Goal: Entertainment & Leisure: Browse casually

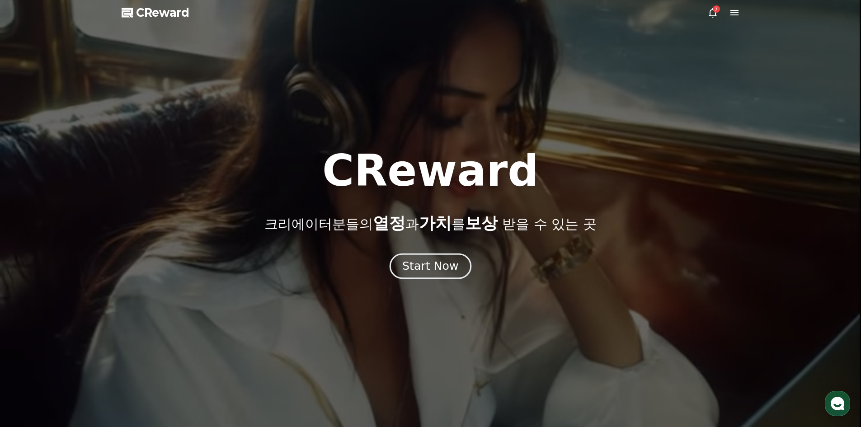
click at [447, 266] on div "Start Now" at bounding box center [430, 265] width 56 height 15
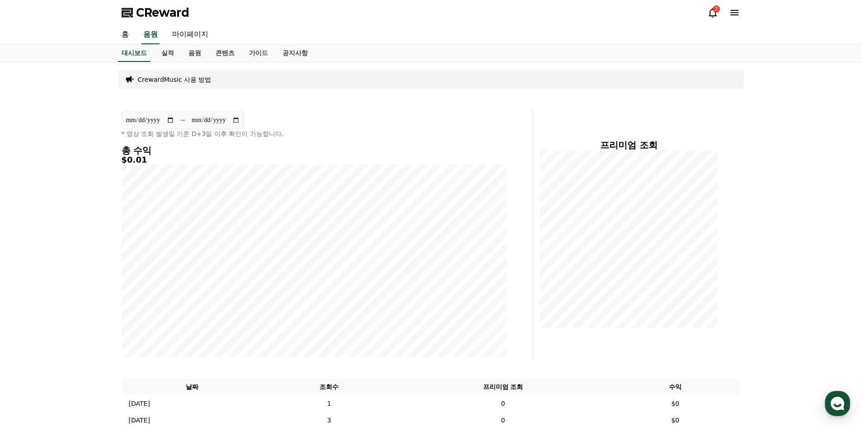
click at [710, 9] on icon at bounding box center [712, 12] width 11 height 11
click at [716, 9] on div "7" at bounding box center [716, 8] width 7 height 7
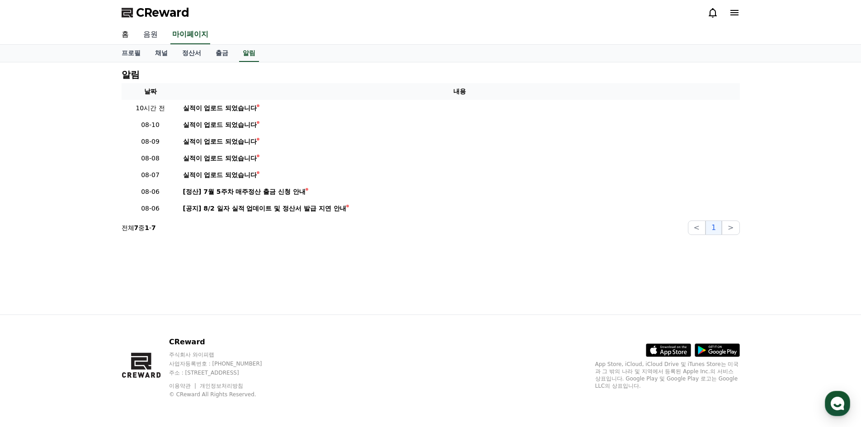
click at [145, 30] on link "음원" at bounding box center [150, 34] width 29 height 19
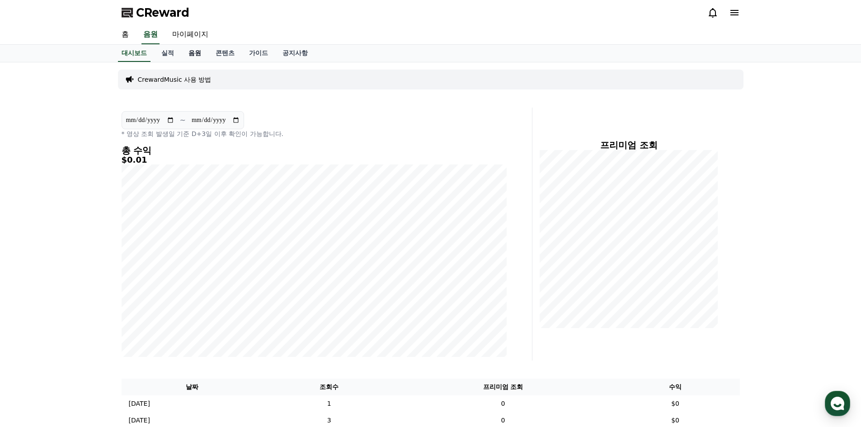
click at [197, 53] on link "음원" at bounding box center [194, 53] width 27 height 17
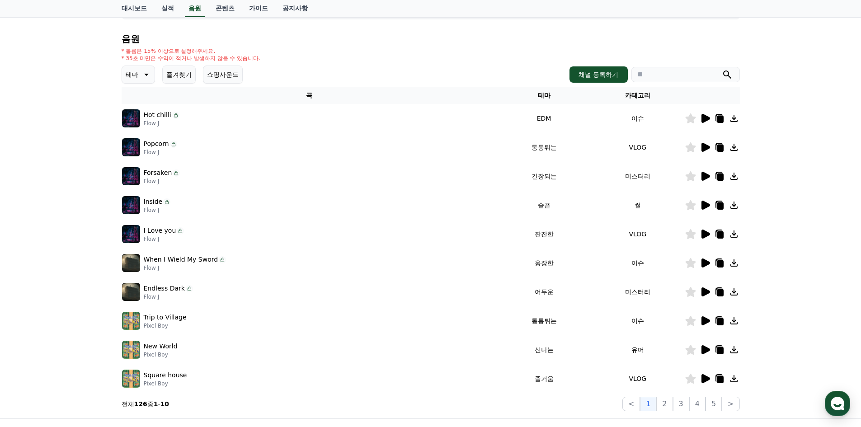
scroll to position [90, 0]
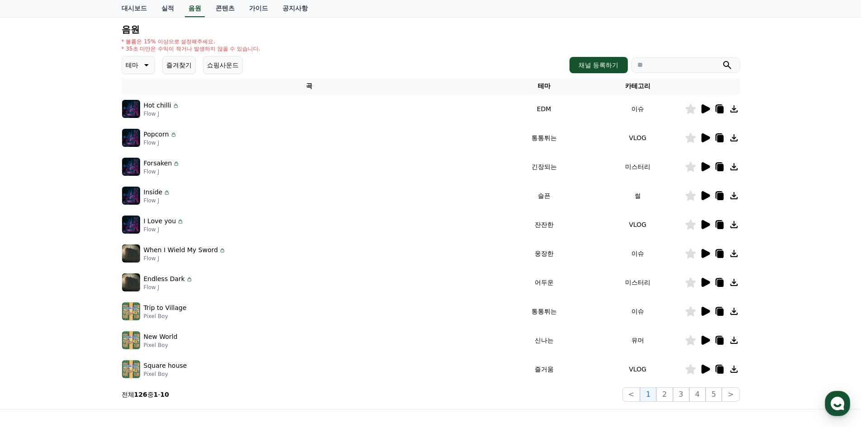
click at [706, 109] on icon at bounding box center [705, 108] width 9 height 9
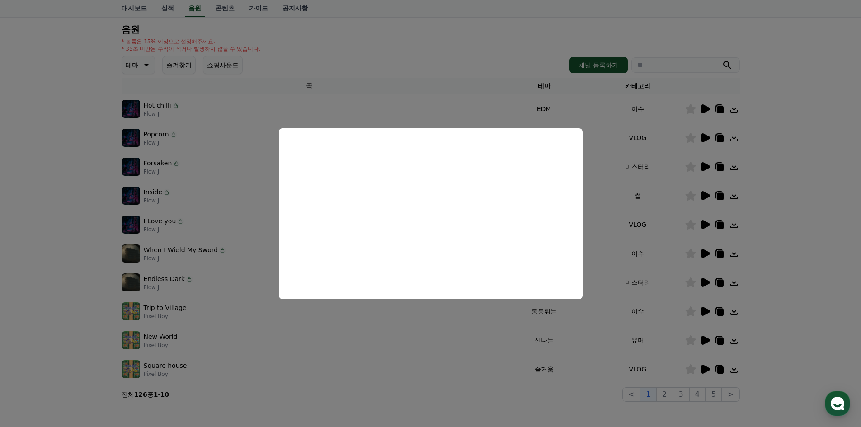
click at [706, 136] on button "close modal" at bounding box center [430, 213] width 861 height 427
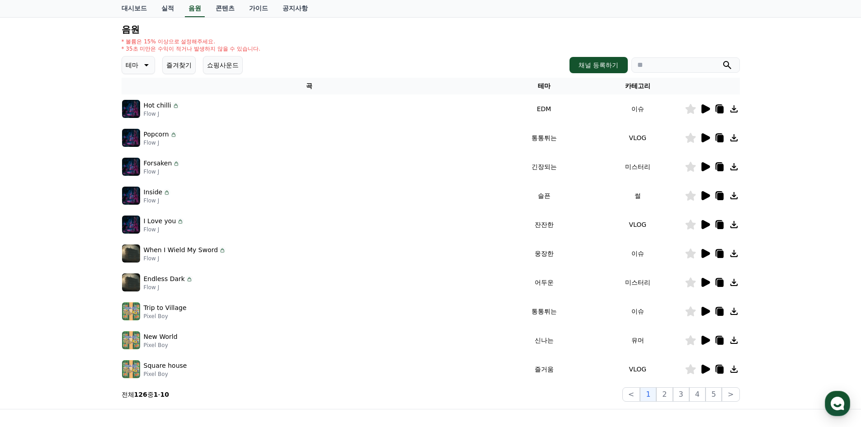
click at [709, 133] on icon at bounding box center [704, 137] width 11 height 11
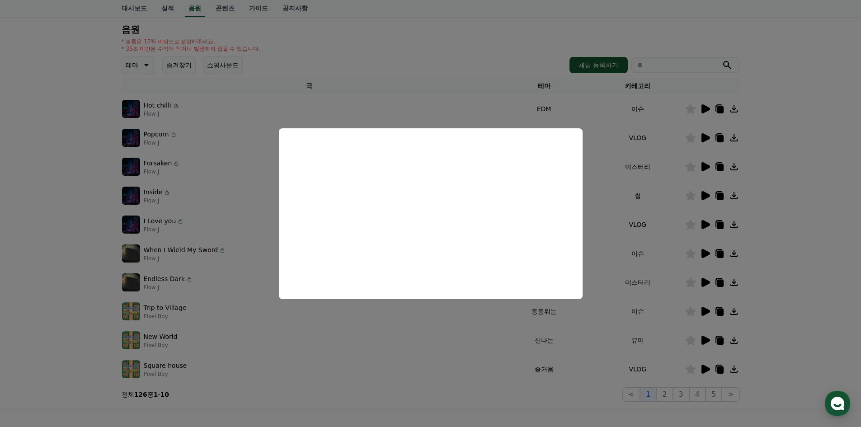
click at [706, 163] on button "close modal" at bounding box center [430, 213] width 861 height 427
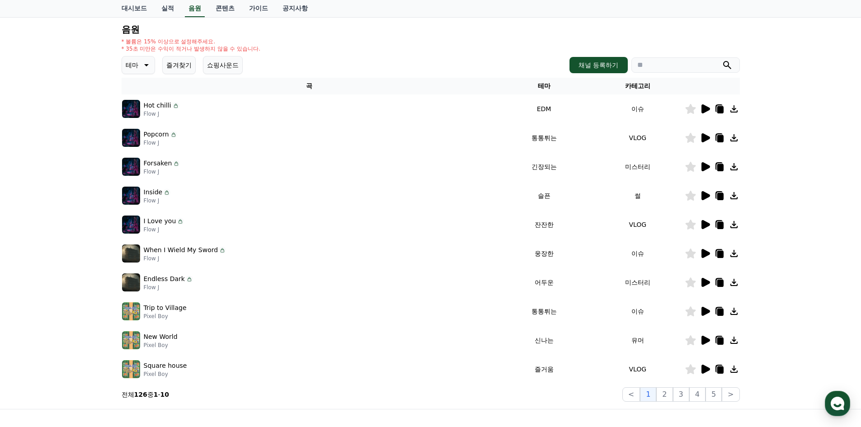
click at [134, 65] on p "테마" at bounding box center [132, 65] width 13 height 13
click at [136, 141] on button "밝은" at bounding box center [133, 138] width 20 height 20
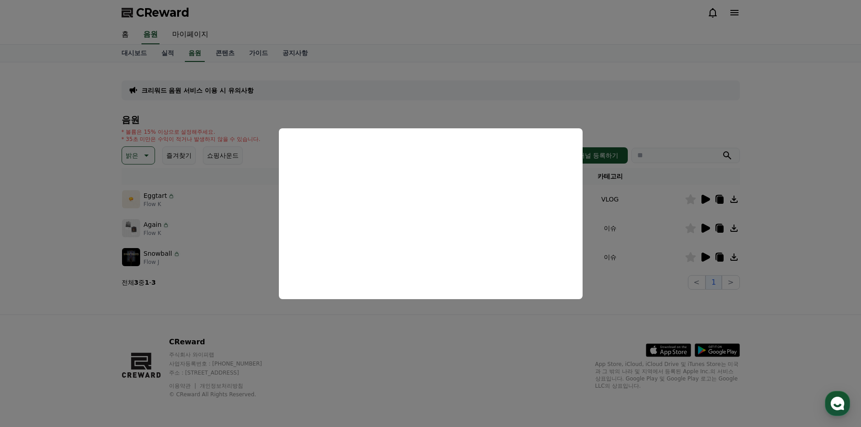
click at [707, 227] on button "close modal" at bounding box center [430, 213] width 861 height 427
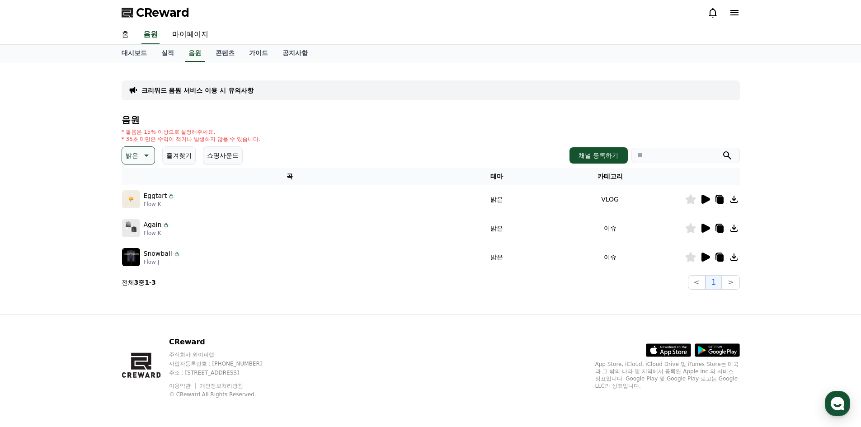
click at [707, 227] on icon at bounding box center [705, 228] width 9 height 9
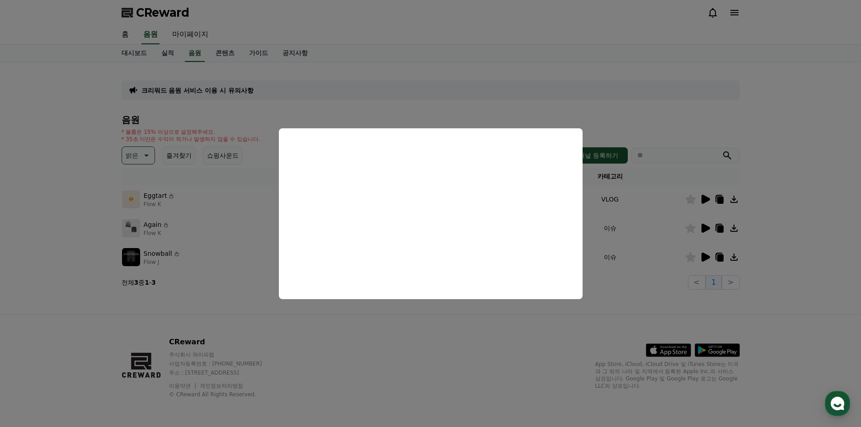
click at [644, 266] on button "close modal" at bounding box center [430, 213] width 861 height 427
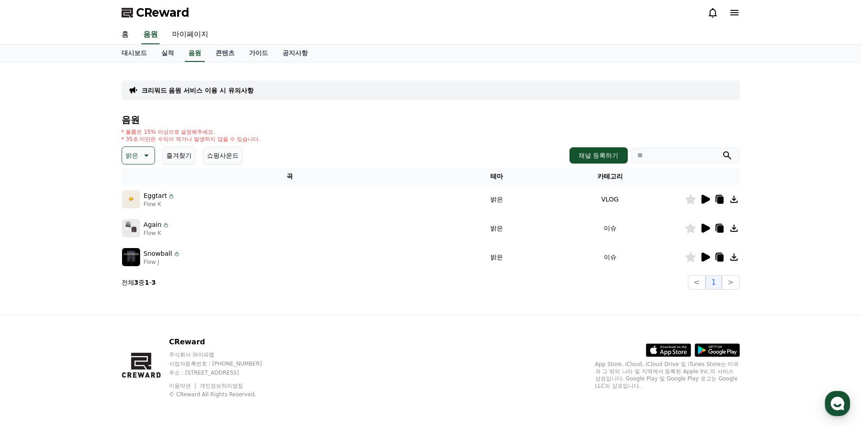
click at [704, 257] on icon at bounding box center [705, 257] width 9 height 9
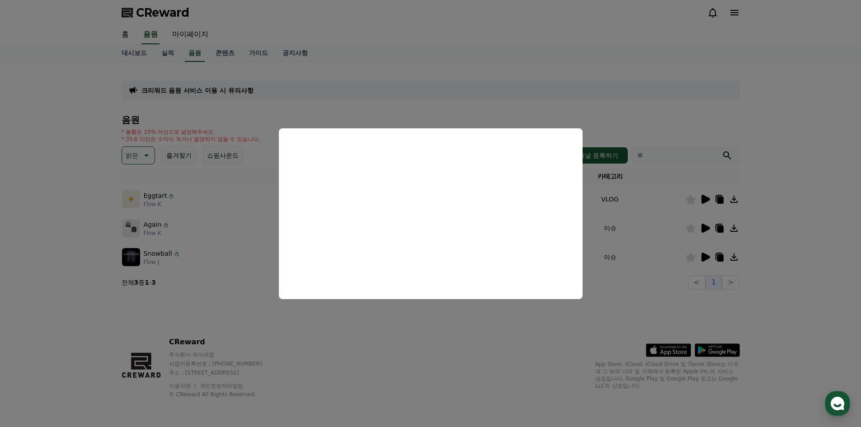
click at [138, 157] on button "close modal" at bounding box center [430, 213] width 861 height 427
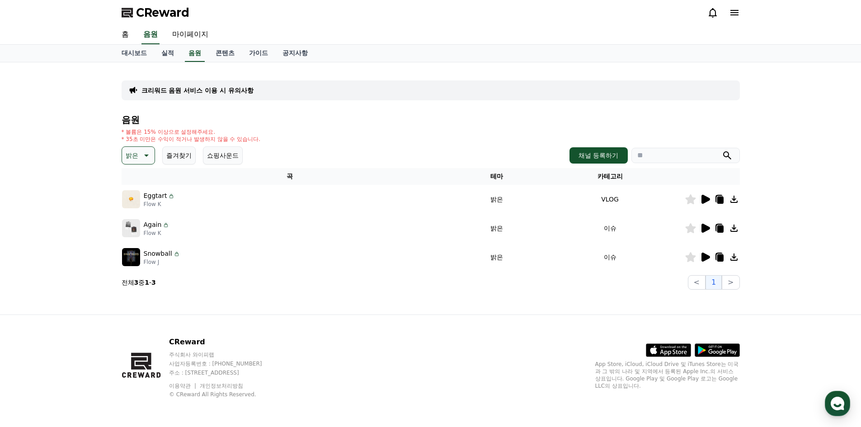
click at [138, 157] on p "밝은" at bounding box center [132, 155] width 13 height 13
click at [141, 190] on button "신나는" at bounding box center [136, 185] width 26 height 20
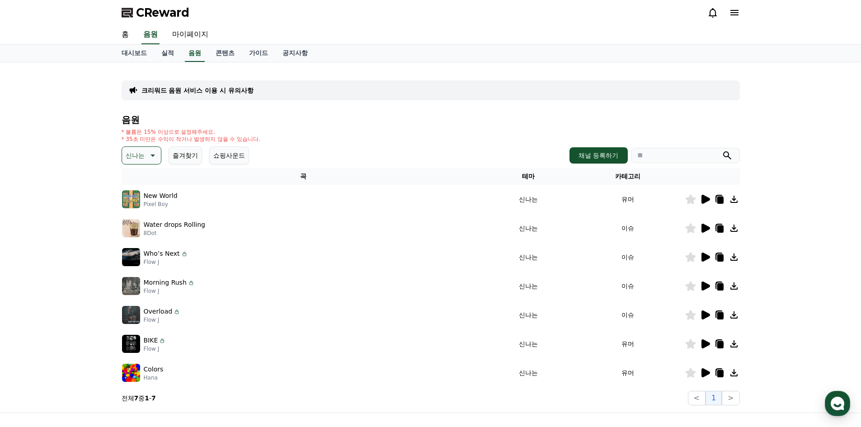
click at [702, 200] on icon at bounding box center [705, 199] width 9 height 9
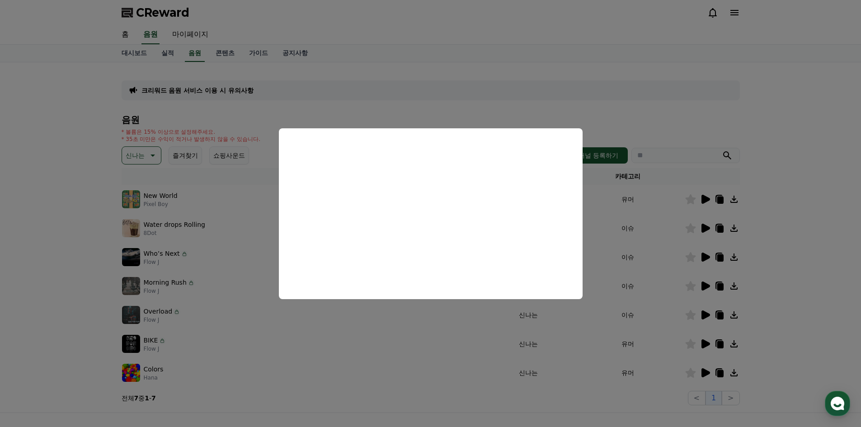
click at [706, 226] on button "close modal" at bounding box center [430, 213] width 861 height 427
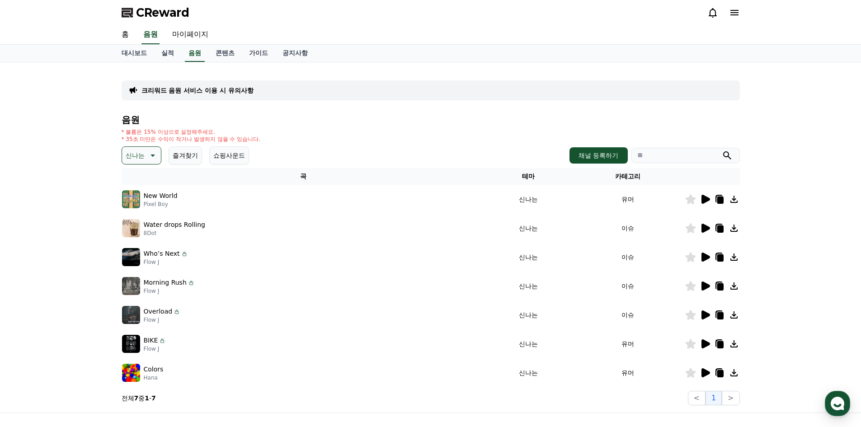
click at [706, 226] on icon at bounding box center [705, 228] width 9 height 9
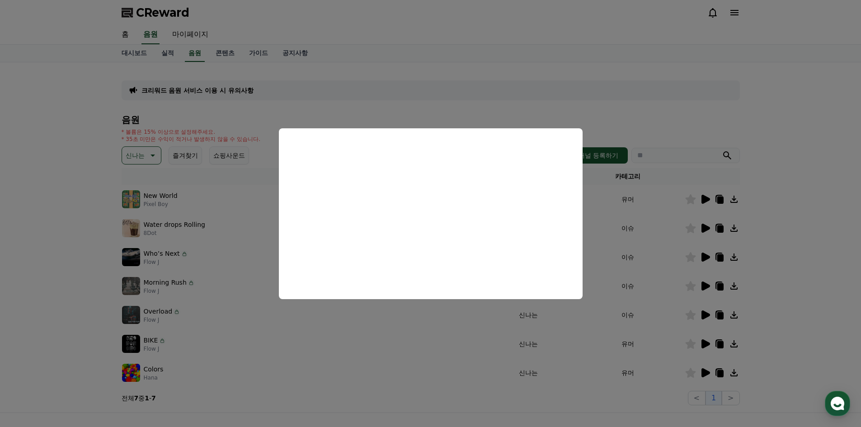
click at [657, 247] on button "close modal" at bounding box center [430, 213] width 861 height 427
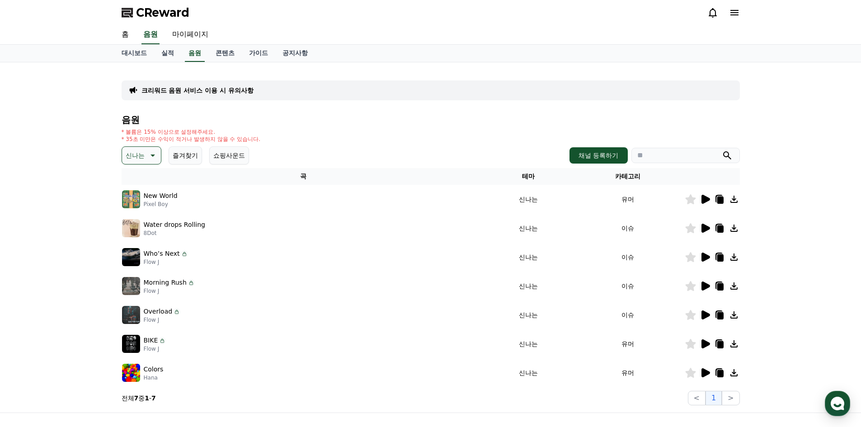
click at [705, 257] on icon at bounding box center [705, 257] width 9 height 9
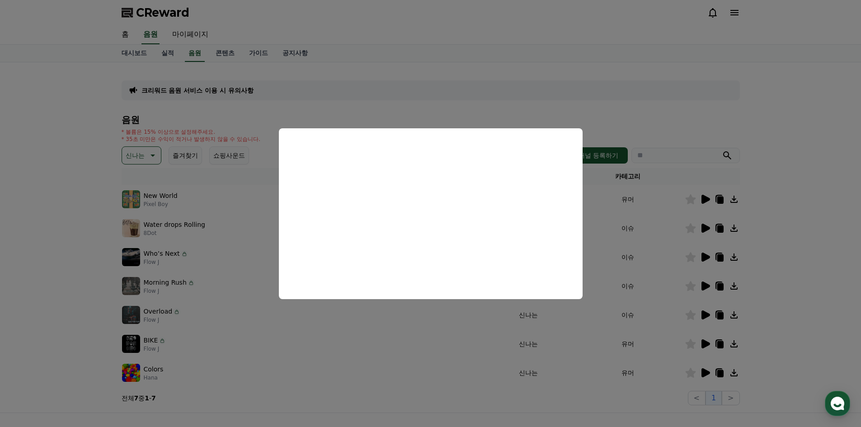
click at [665, 255] on button "close modal" at bounding box center [430, 213] width 861 height 427
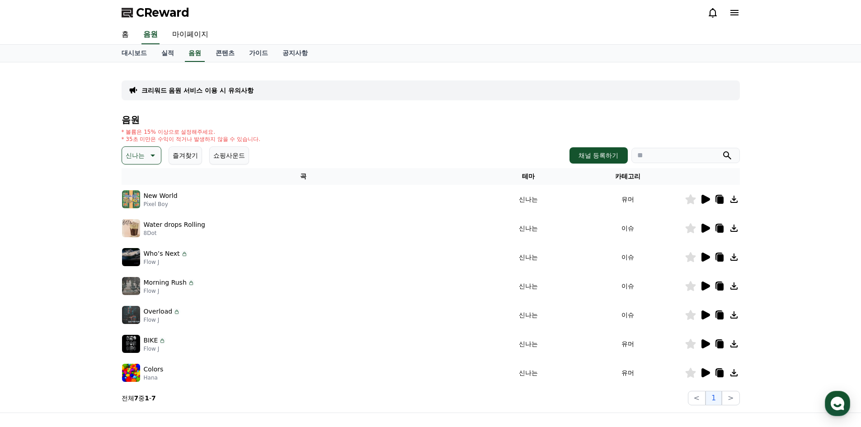
click at [709, 285] on icon at bounding box center [705, 286] width 9 height 9
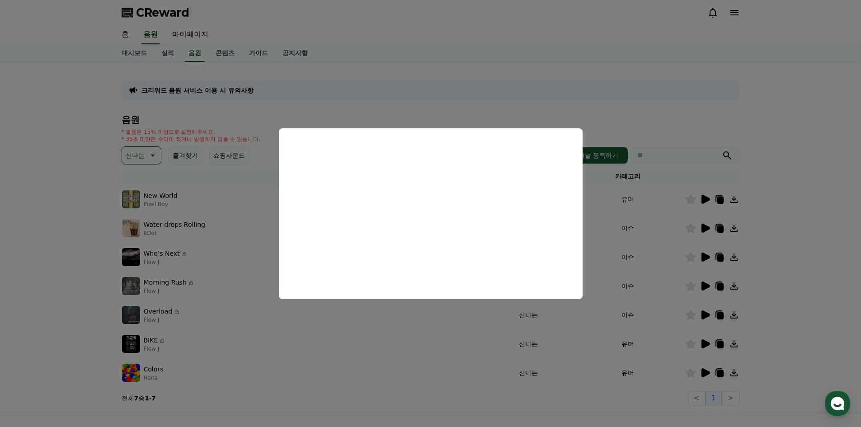
click at [647, 307] on button "close modal" at bounding box center [430, 213] width 861 height 427
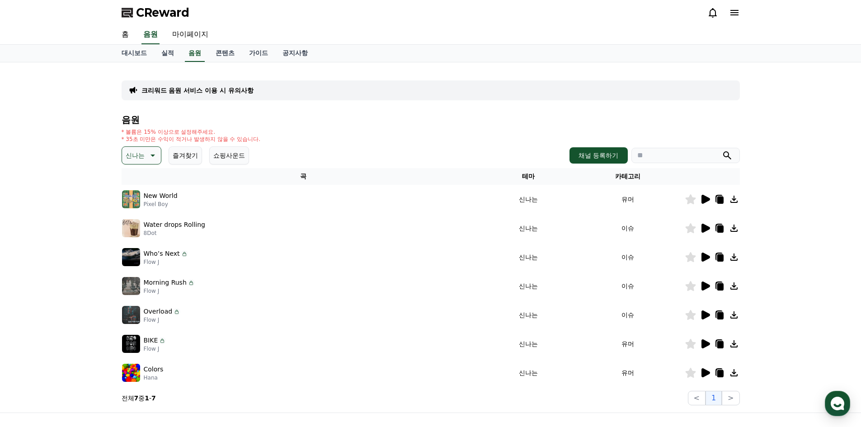
click at [702, 311] on icon at bounding box center [705, 314] width 9 height 9
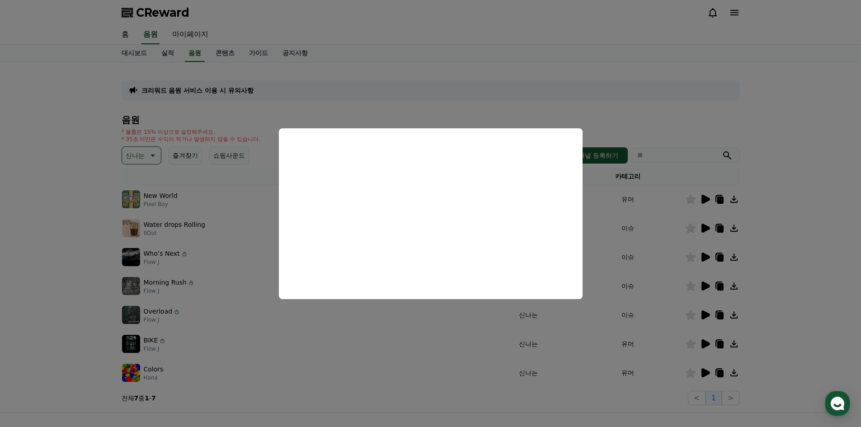
click at [652, 343] on button "close modal" at bounding box center [430, 213] width 861 height 427
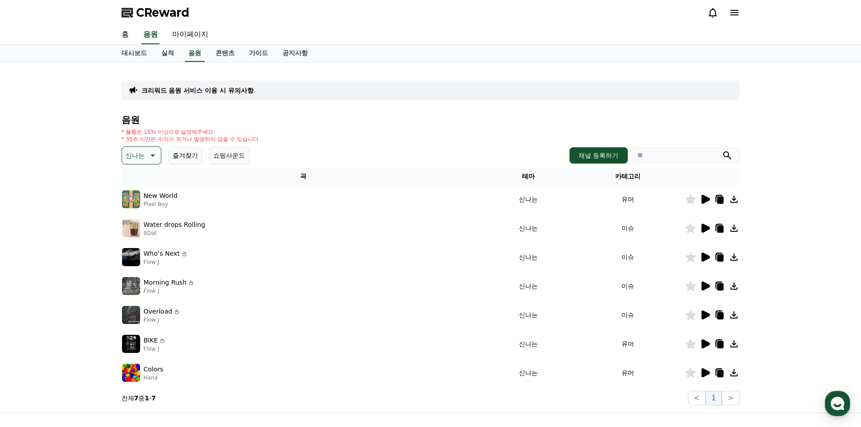
click at [707, 343] on icon at bounding box center [705, 343] width 9 height 9
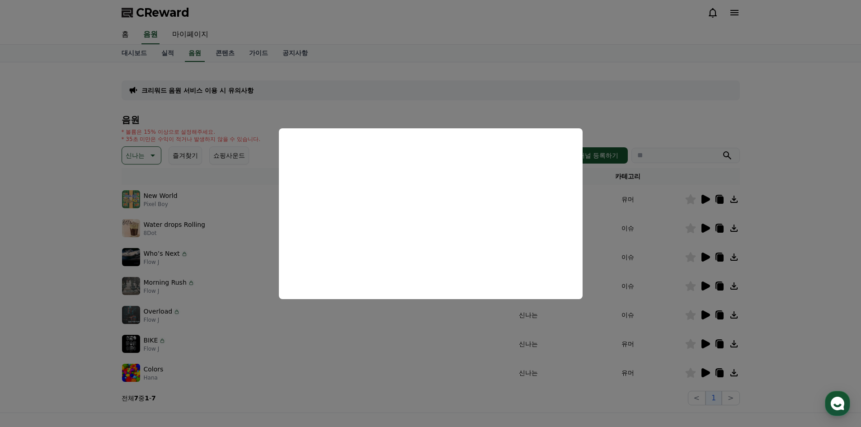
click at [591, 370] on button "close modal" at bounding box center [430, 213] width 861 height 427
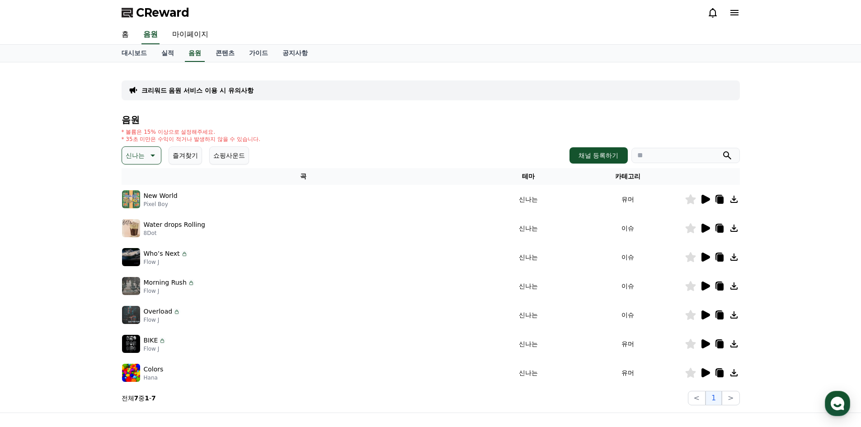
click at [709, 372] on icon at bounding box center [705, 372] width 9 height 9
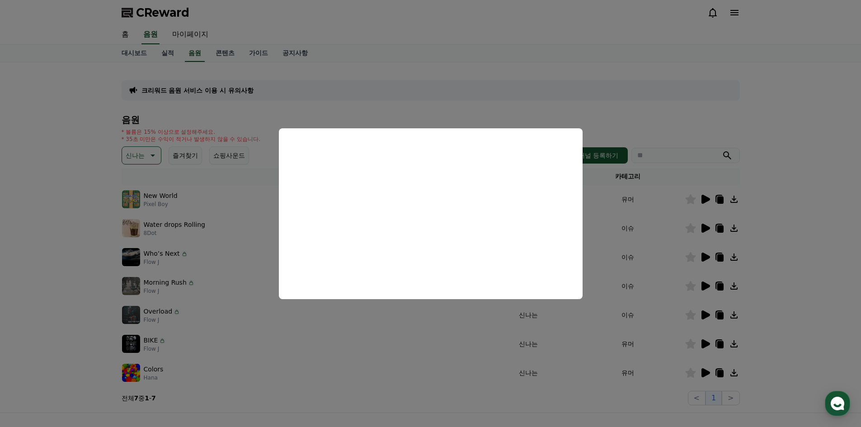
click at [572, 350] on button "close modal" at bounding box center [430, 213] width 861 height 427
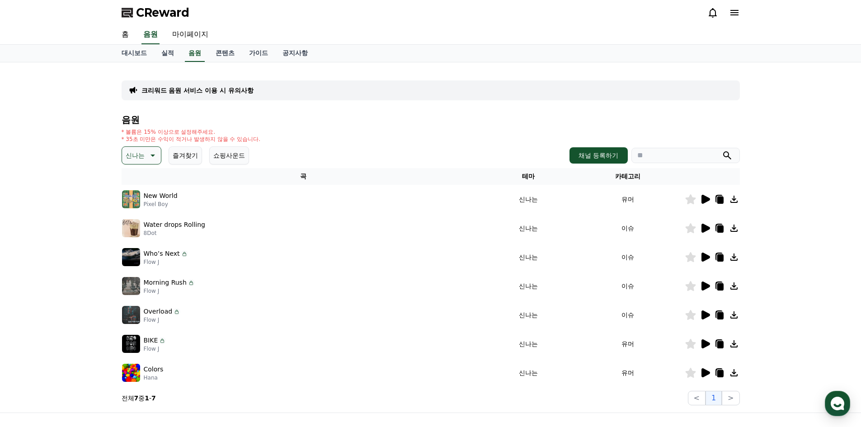
click at [153, 155] on icon at bounding box center [152, 156] width 5 height 2
click at [142, 192] on button "귀여운" at bounding box center [136, 194] width 26 height 20
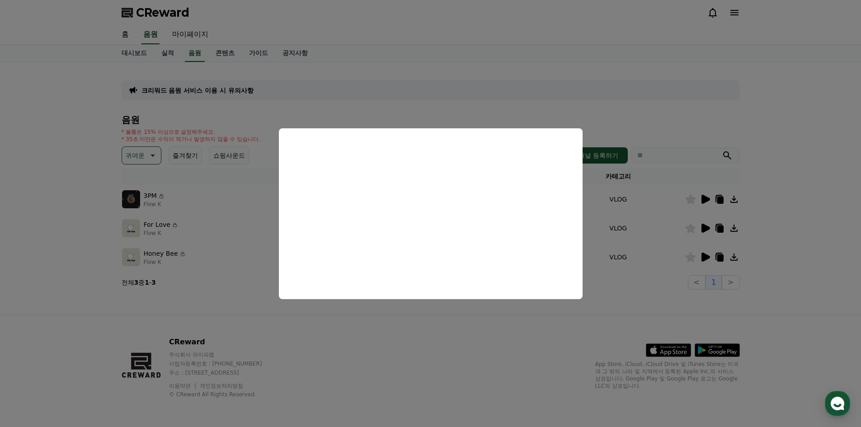
click at [659, 222] on button "close modal" at bounding box center [430, 213] width 861 height 427
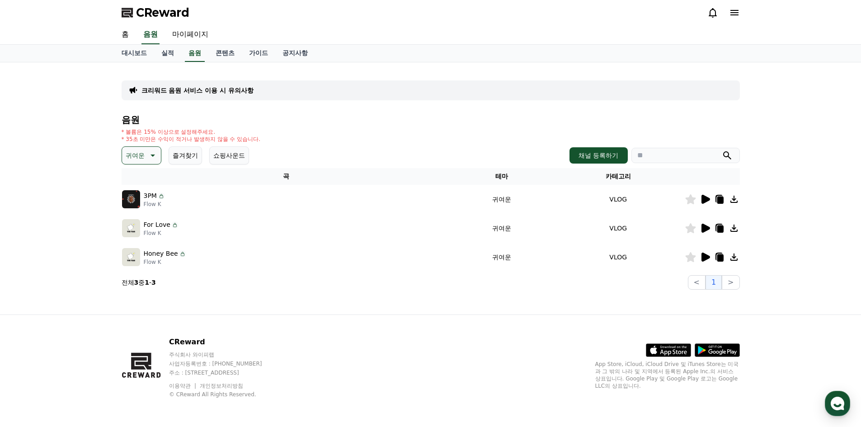
click at [708, 227] on icon at bounding box center [705, 228] width 9 height 9
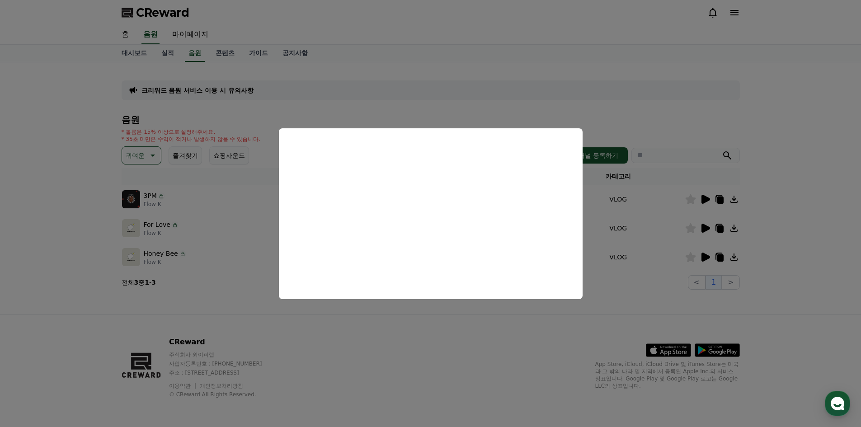
click at [650, 259] on button "close modal" at bounding box center [430, 213] width 861 height 427
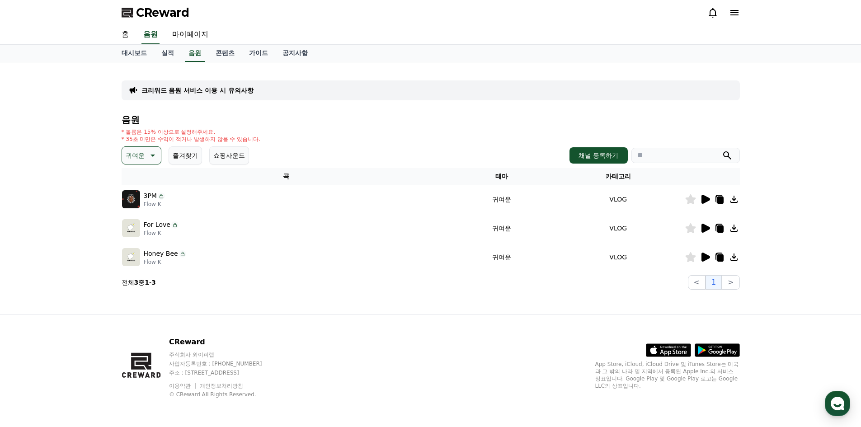
click at [706, 256] on icon at bounding box center [705, 257] width 9 height 9
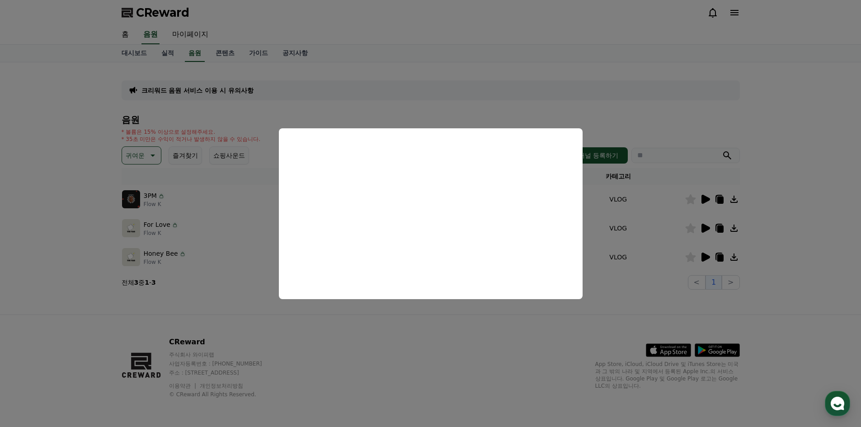
click at [736, 254] on button "close modal" at bounding box center [430, 213] width 861 height 427
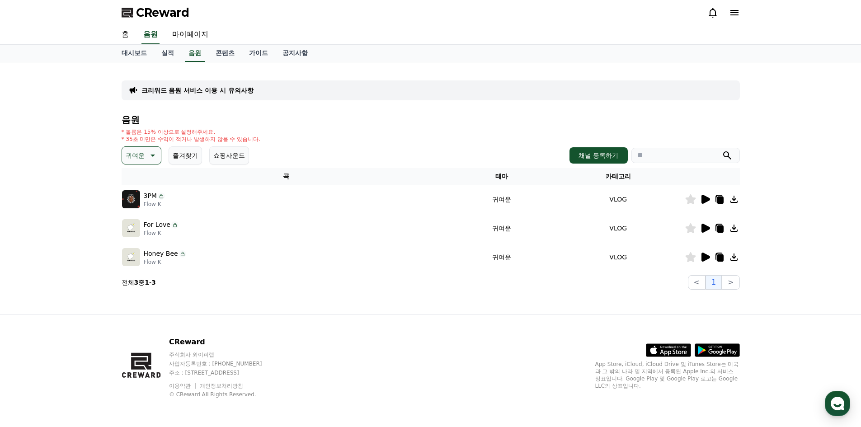
click at [729, 258] on icon at bounding box center [733, 257] width 11 height 11
click at [738, 256] on icon at bounding box center [733, 257] width 11 height 11
click at [736, 255] on icon at bounding box center [733, 257] width 11 height 11
click at [730, 254] on icon at bounding box center [733, 257] width 11 height 11
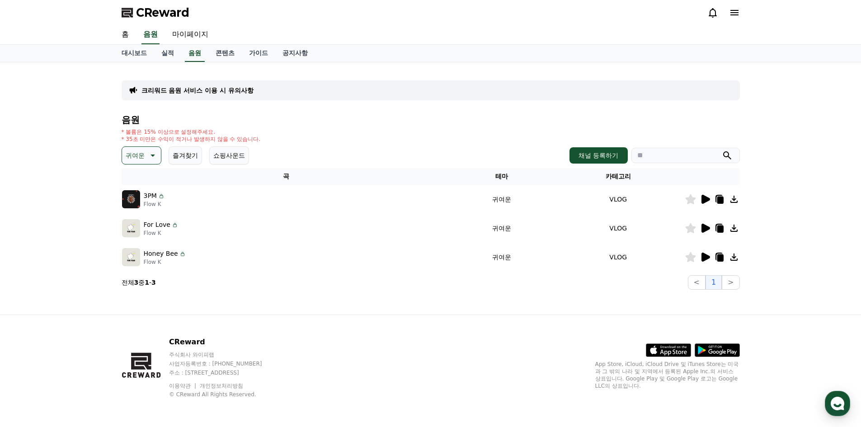
click at [733, 255] on icon at bounding box center [733, 256] width 7 height 7
click at [721, 255] on icon at bounding box center [720, 257] width 6 height 7
click at [734, 257] on icon at bounding box center [733, 257] width 11 height 11
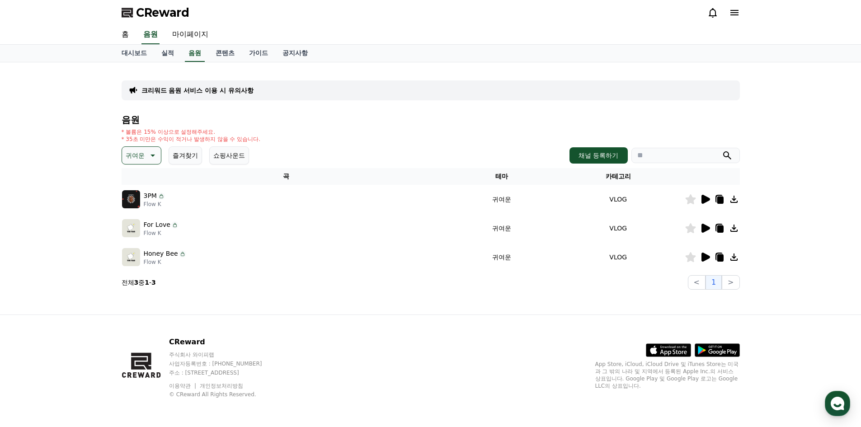
click at [734, 257] on icon at bounding box center [733, 257] width 11 height 11
click at [609, 255] on td "VLOG" at bounding box center [618, 257] width 133 height 29
click at [506, 259] on td "귀여운" at bounding box center [501, 257] width 101 height 29
click at [466, 258] on td "귀여운" at bounding box center [501, 257] width 101 height 29
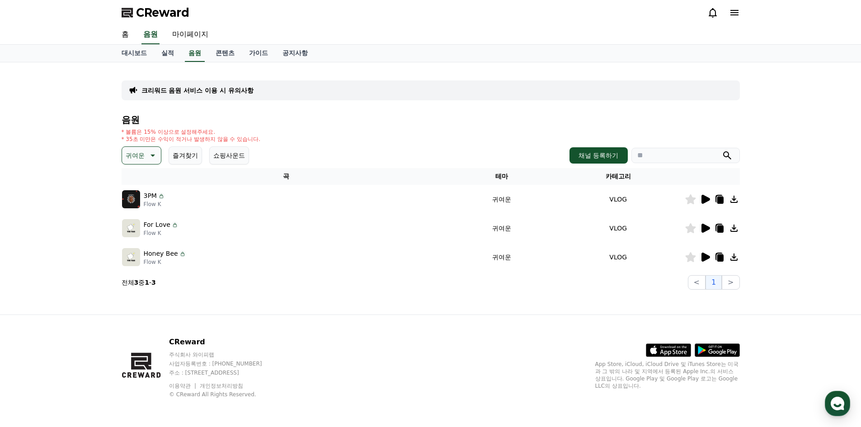
click at [161, 254] on p "Honey Bee" at bounding box center [161, 253] width 34 height 9
click at [736, 256] on icon at bounding box center [733, 257] width 11 height 11
click at [734, 227] on icon at bounding box center [733, 228] width 7 height 7
click at [706, 257] on icon at bounding box center [705, 257] width 9 height 9
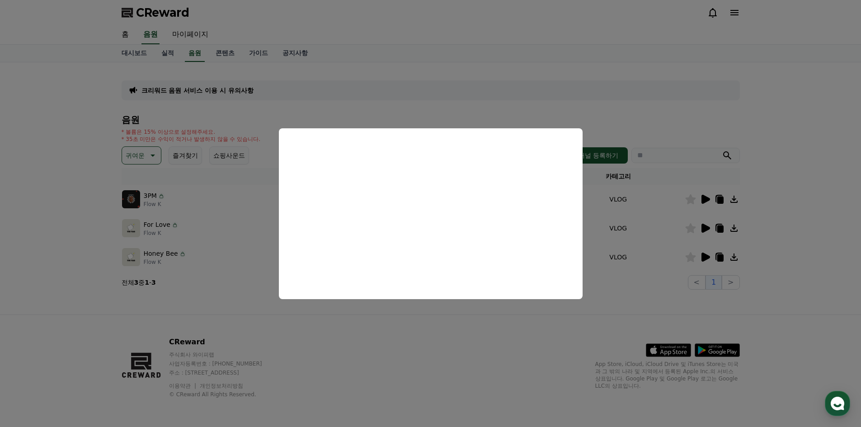
click at [737, 254] on button "close modal" at bounding box center [430, 213] width 861 height 427
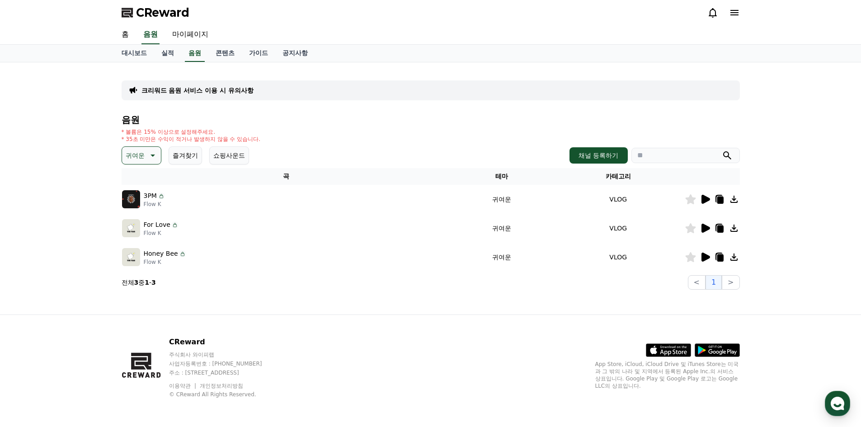
click at [733, 255] on icon at bounding box center [733, 256] width 7 height 7
click at [734, 259] on icon at bounding box center [733, 257] width 11 height 11
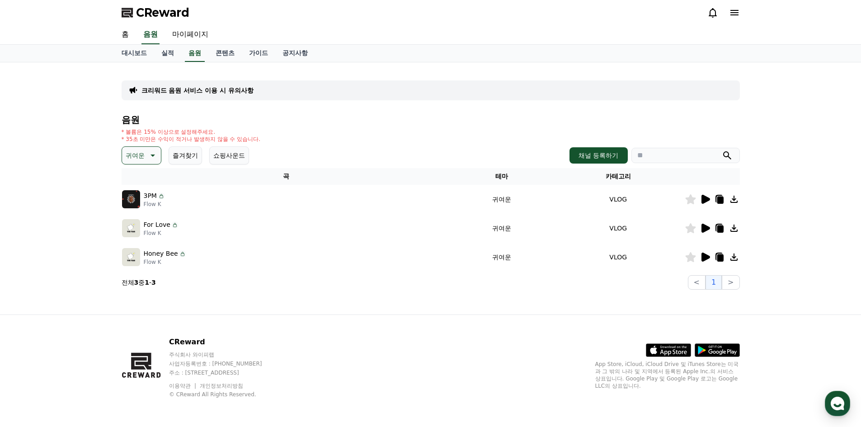
click at [734, 259] on icon at bounding box center [733, 257] width 11 height 11
click at [733, 253] on icon at bounding box center [733, 257] width 11 height 11
click at [732, 253] on icon at bounding box center [733, 257] width 11 height 11
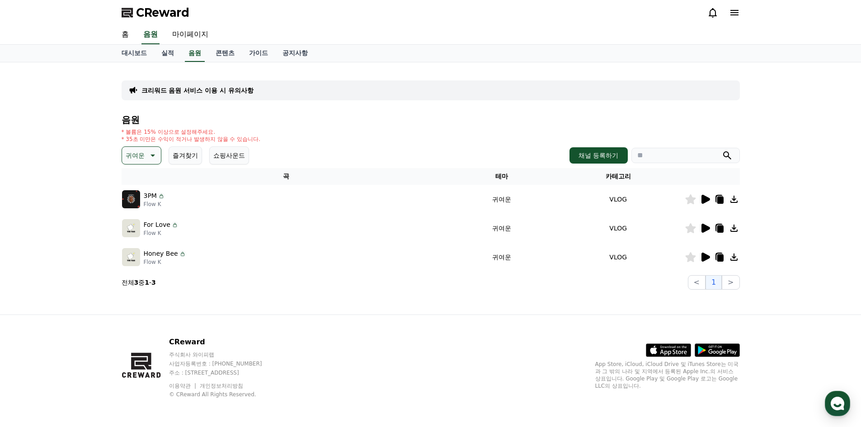
click at [732, 253] on icon at bounding box center [733, 257] width 11 height 11
click at [734, 258] on icon at bounding box center [733, 256] width 7 height 7
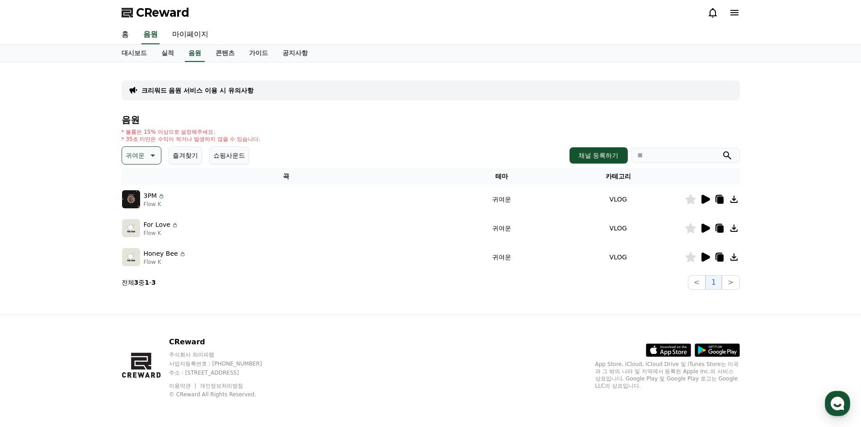
click at [734, 258] on icon at bounding box center [733, 256] width 7 height 7
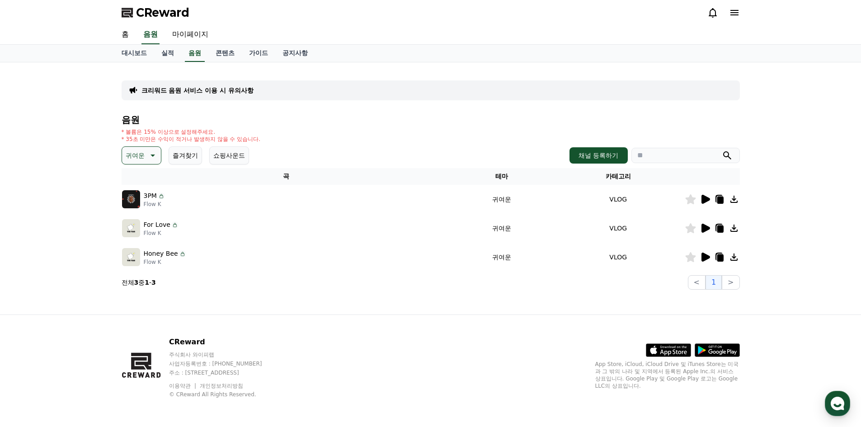
click at [151, 156] on icon at bounding box center [151, 155] width 11 height 11
click at [141, 252] on button "코믹한" at bounding box center [136, 254] width 26 height 20
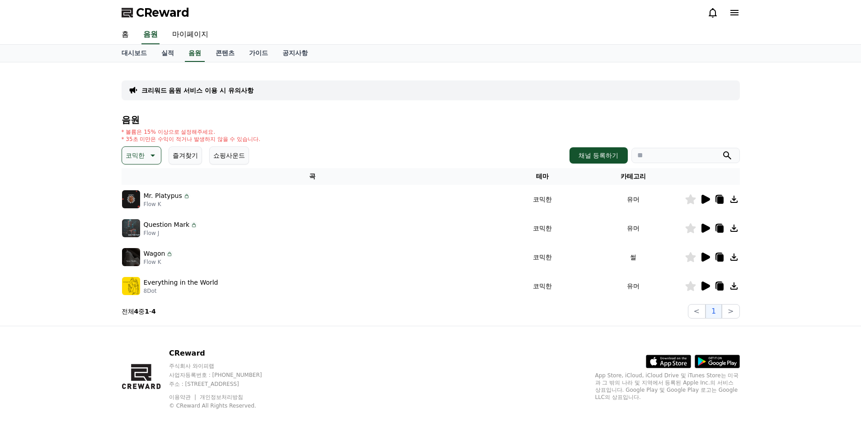
click at [709, 197] on icon at bounding box center [704, 199] width 11 height 11
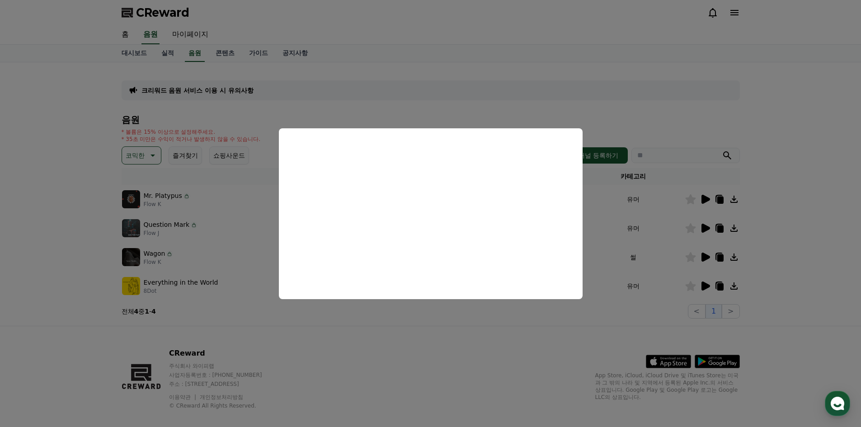
click at [705, 228] on button "close modal" at bounding box center [430, 213] width 861 height 427
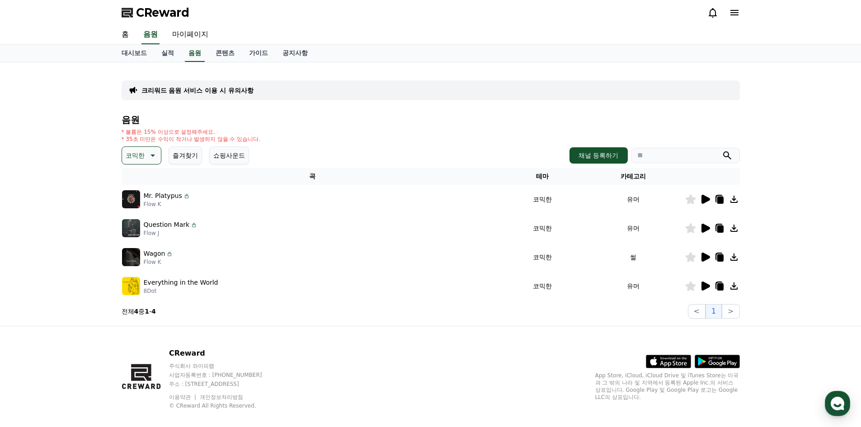
click at [705, 228] on icon at bounding box center [705, 228] width 9 height 9
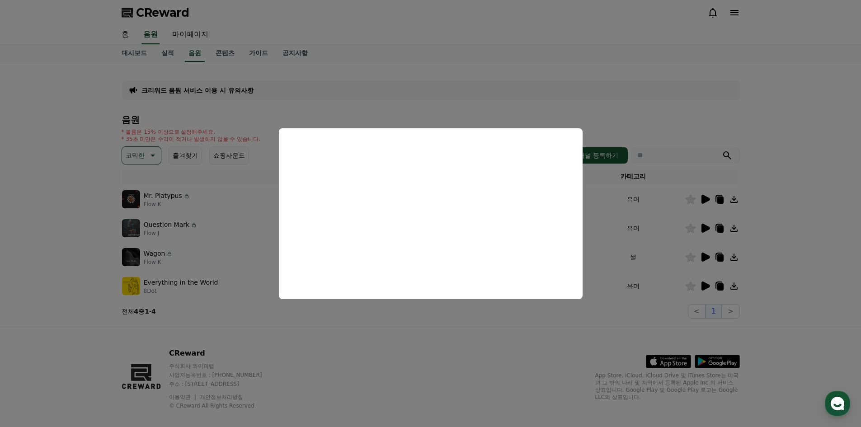
click at [655, 257] on button "close modal" at bounding box center [430, 213] width 861 height 427
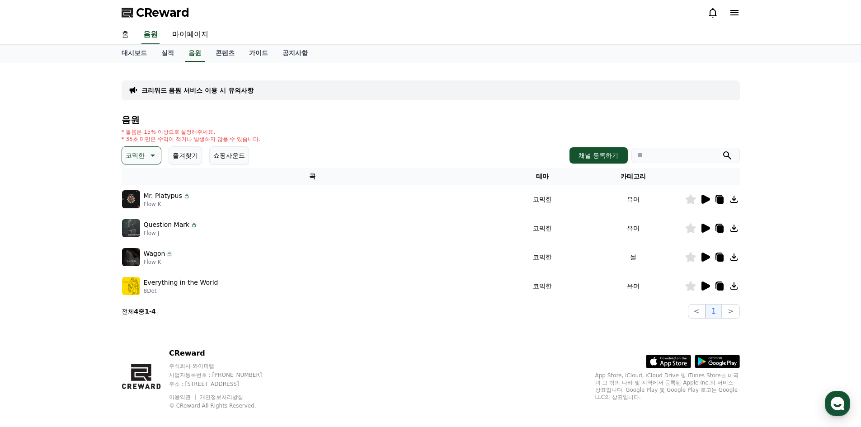
click at [702, 257] on icon at bounding box center [705, 257] width 9 height 9
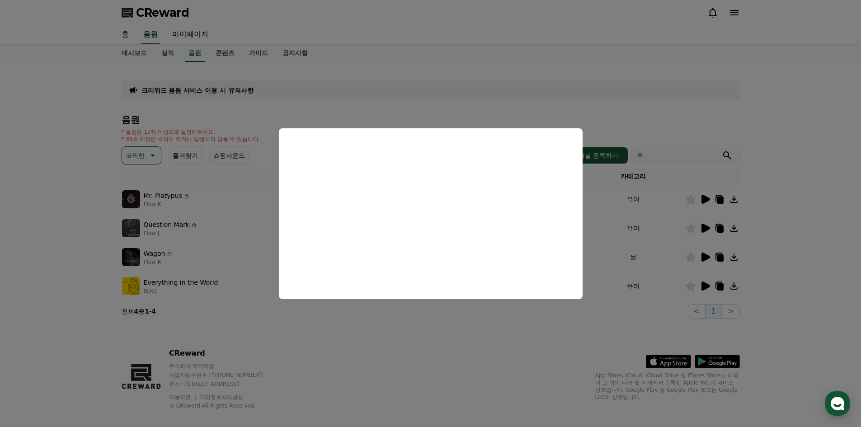
click at [605, 261] on button "close modal" at bounding box center [430, 213] width 861 height 427
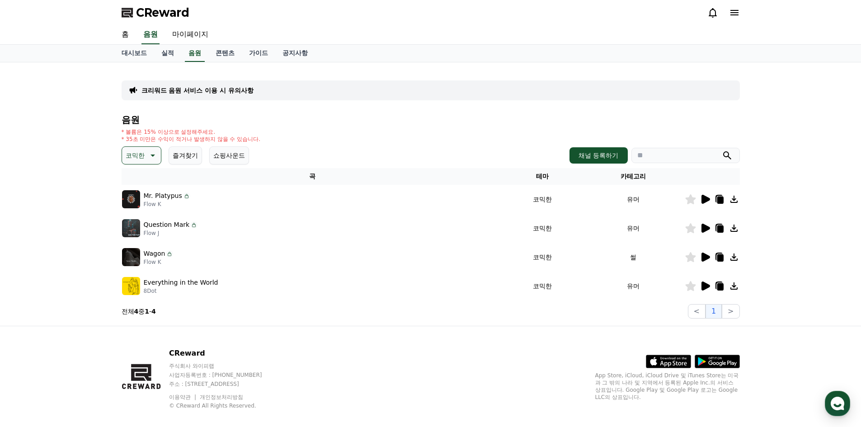
click at [710, 286] on icon at bounding box center [704, 286] width 11 height 11
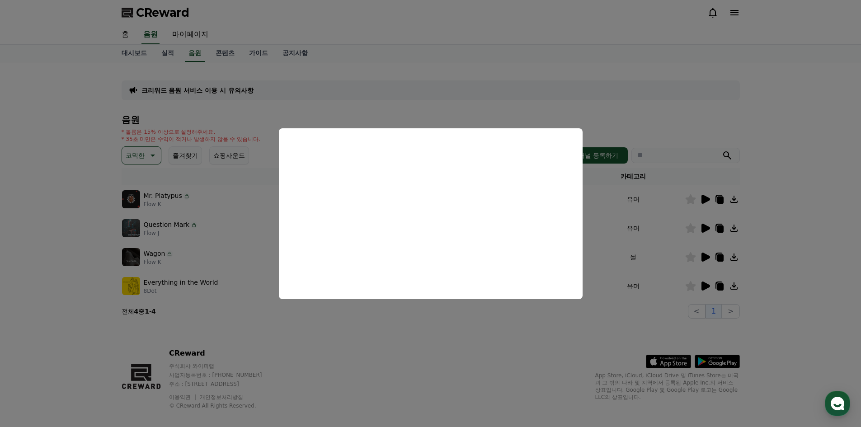
click at [734, 285] on button "close modal" at bounding box center [430, 213] width 861 height 427
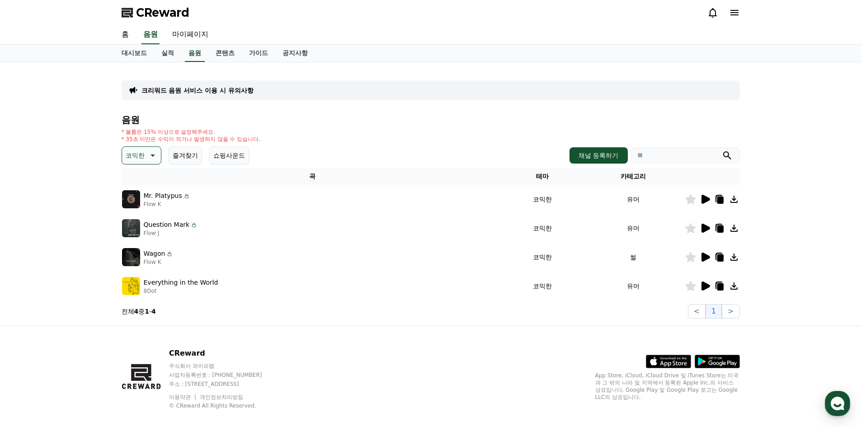
click at [734, 285] on icon at bounding box center [733, 286] width 11 height 11
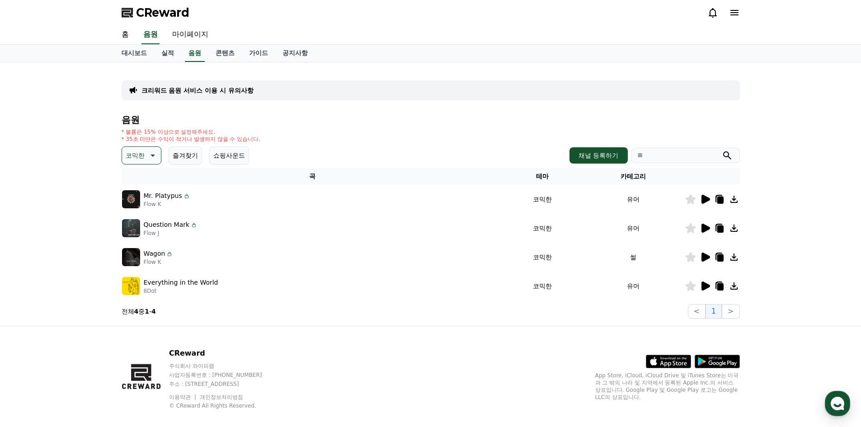
click at [734, 285] on icon at bounding box center [733, 286] width 11 height 11
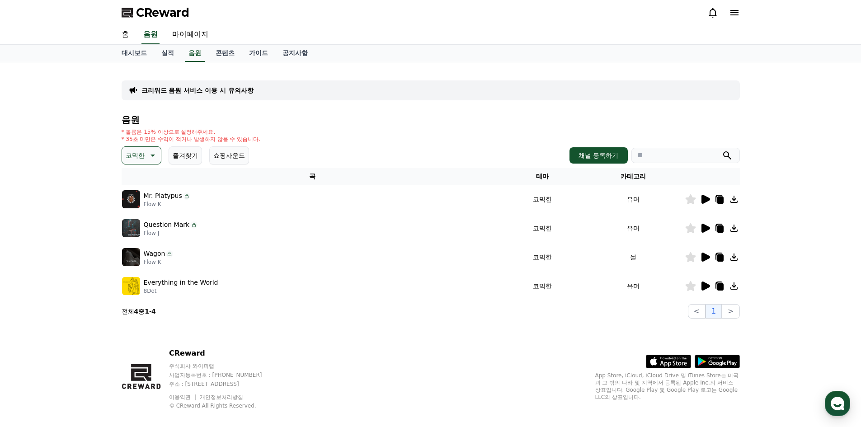
click at [734, 285] on icon at bounding box center [733, 286] width 11 height 11
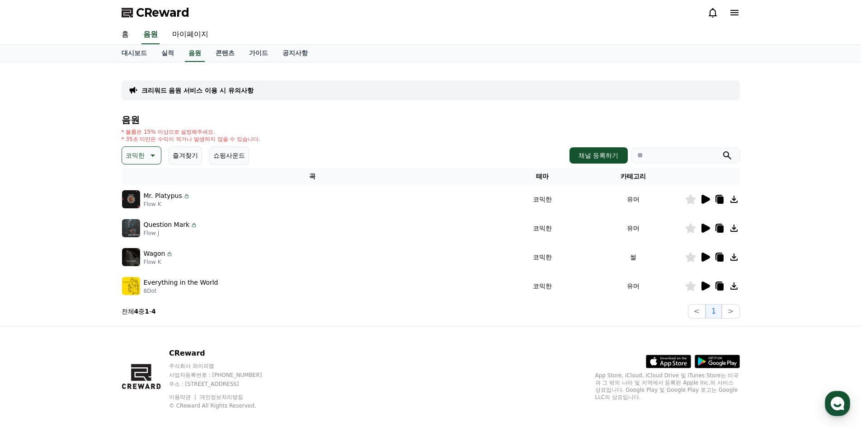
click at [734, 285] on icon at bounding box center [733, 286] width 11 height 11
click at [358, 277] on div "Everything in the World 8Dot" at bounding box center [312, 286] width 381 height 18
click at [535, 289] on td "코믹한" at bounding box center [542, 286] width 78 height 29
click at [728, 285] on icon at bounding box center [733, 286] width 11 height 11
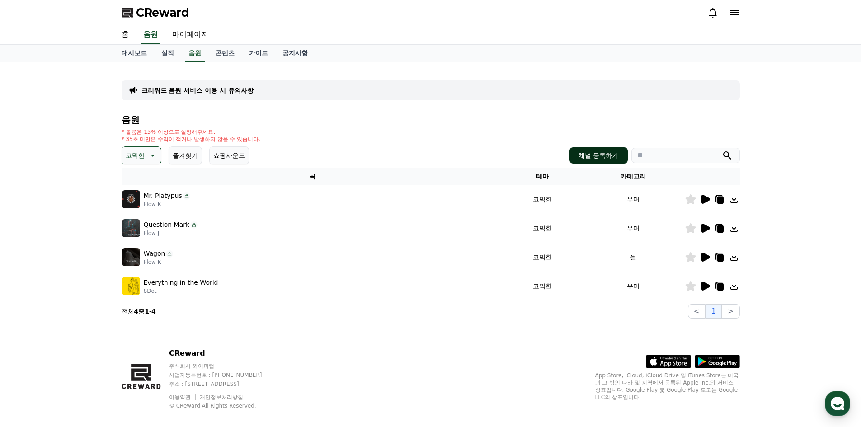
click at [604, 156] on button "채널 등록하기" at bounding box center [598, 155] width 58 height 16
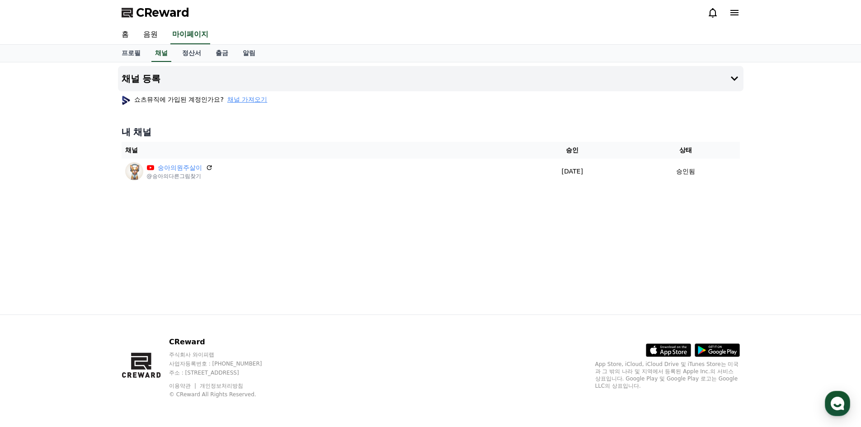
click at [252, 99] on span "채널 가져오기" at bounding box center [247, 99] width 40 height 9
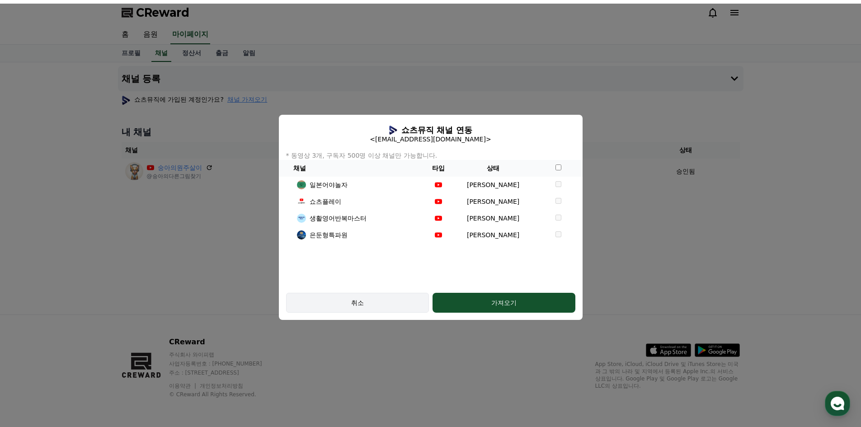
click at [354, 300] on div "취소" at bounding box center [357, 302] width 117 height 9
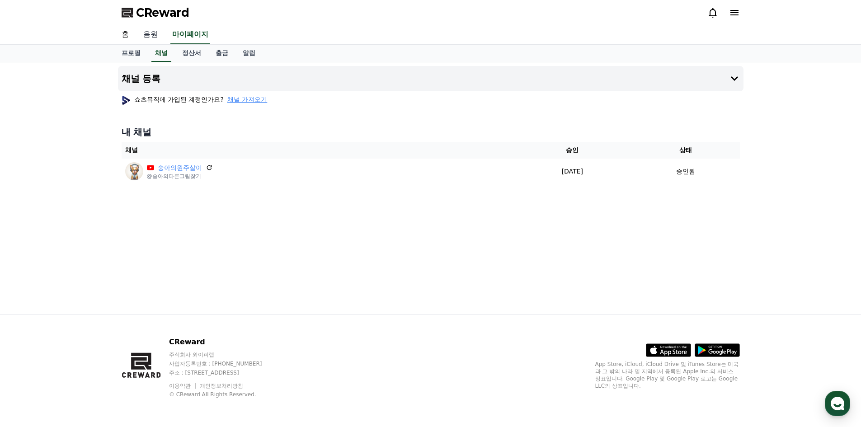
click at [155, 35] on link "음원" at bounding box center [150, 34] width 29 height 19
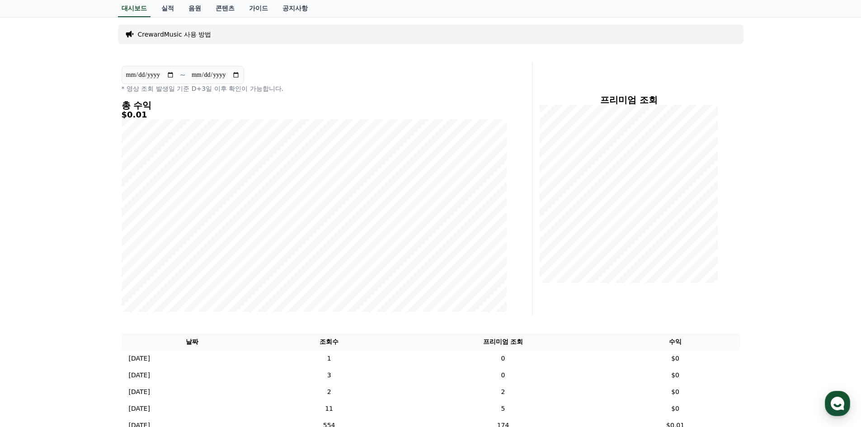
scroll to position [36, 0]
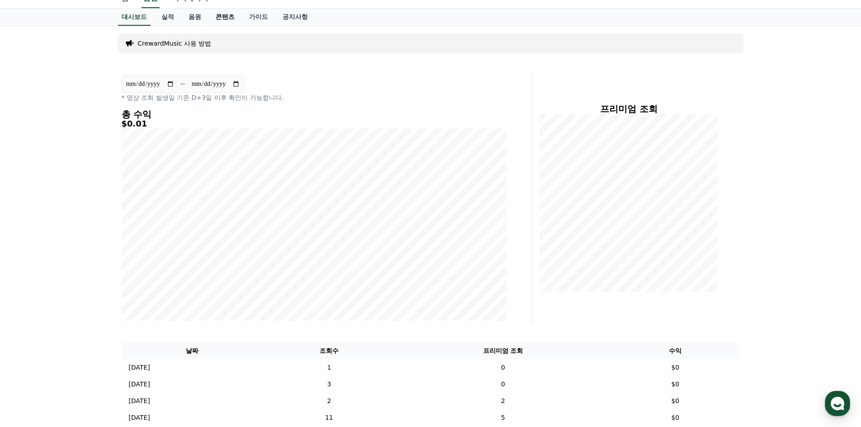
click at [226, 15] on link "콘텐츠" at bounding box center [224, 17] width 33 height 17
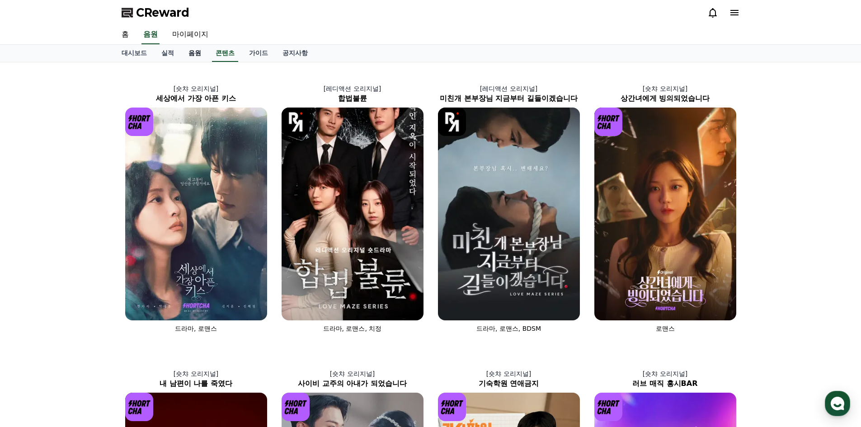
click at [191, 55] on link "음원" at bounding box center [194, 53] width 27 height 17
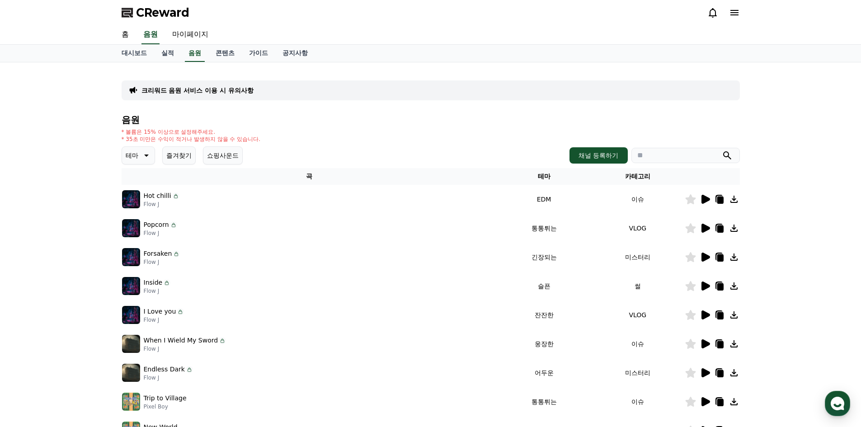
click at [731, 199] on icon at bounding box center [733, 199] width 11 height 11
click at [735, 199] on icon at bounding box center [733, 199] width 7 height 7
click at [645, 203] on td "이슈" at bounding box center [638, 199] width 94 height 29
click at [706, 198] on icon at bounding box center [705, 199] width 9 height 9
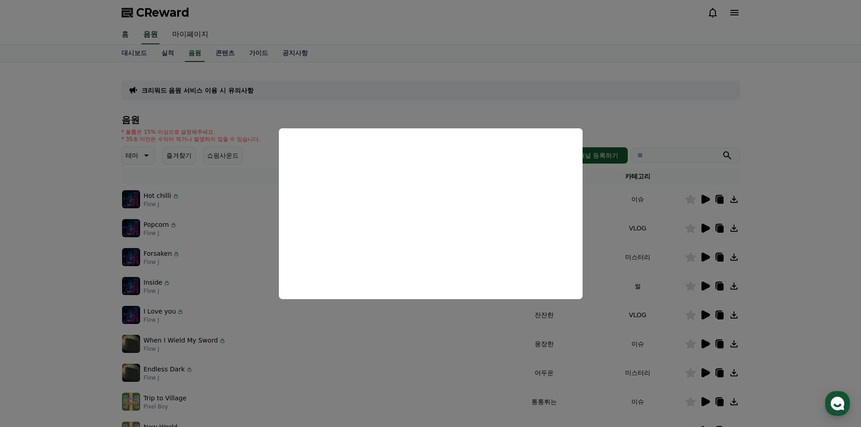
click at [605, 198] on button "close modal" at bounding box center [430, 213] width 861 height 427
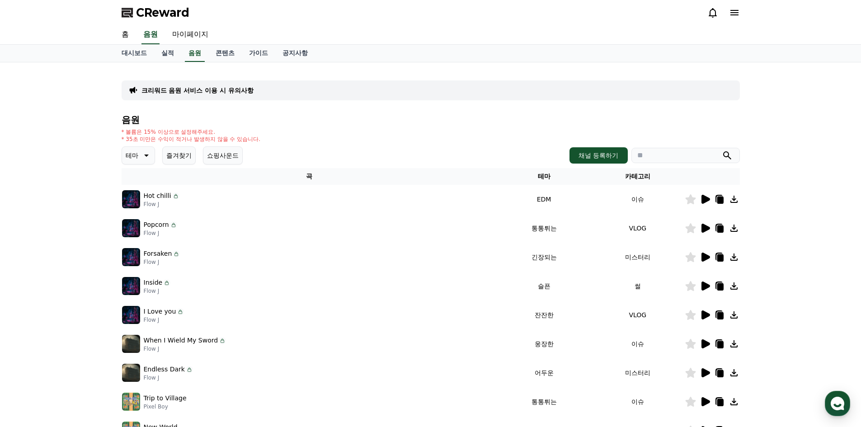
click at [133, 155] on p "테마" at bounding box center [132, 155] width 13 height 13
click at [186, 155] on button "즐겨찾기" at bounding box center [178, 155] width 33 height 18
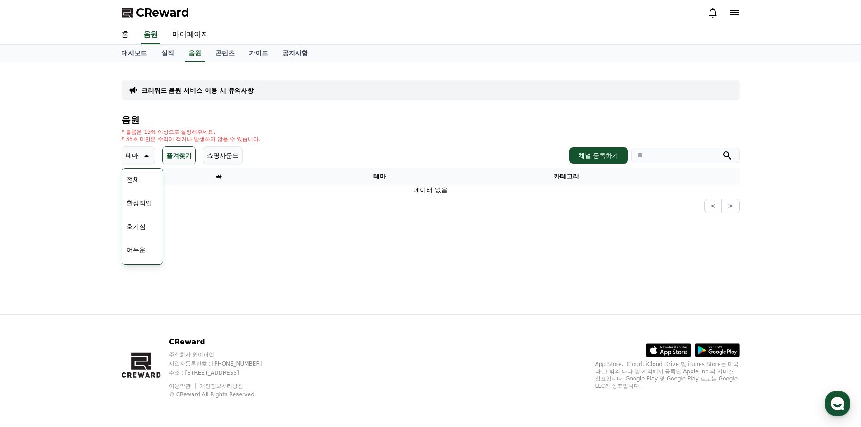
click at [145, 156] on icon at bounding box center [146, 156] width 5 height 2
click at [149, 154] on icon at bounding box center [145, 155] width 11 height 11
click at [141, 230] on button "귀여운" at bounding box center [136, 228] width 26 height 20
click at [150, 152] on icon at bounding box center [151, 155] width 11 height 11
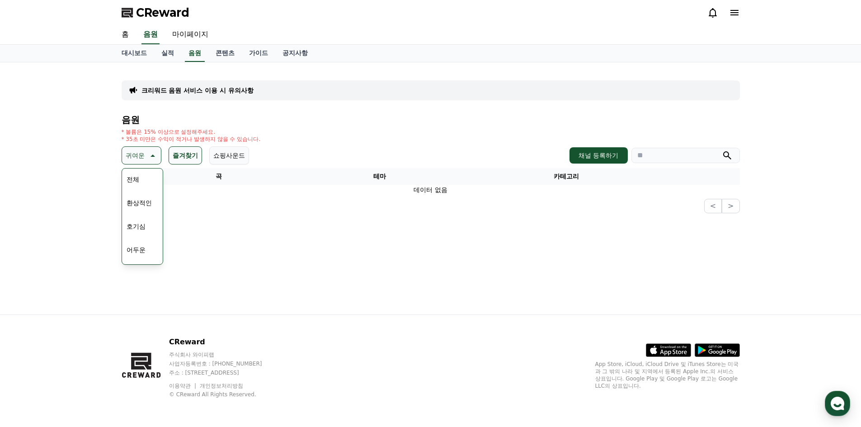
scroll to position [45, 0]
click at [141, 226] on button "밝은" at bounding box center [133, 228] width 20 height 20
click at [185, 154] on button "즐겨찾기" at bounding box center [178, 155] width 33 height 18
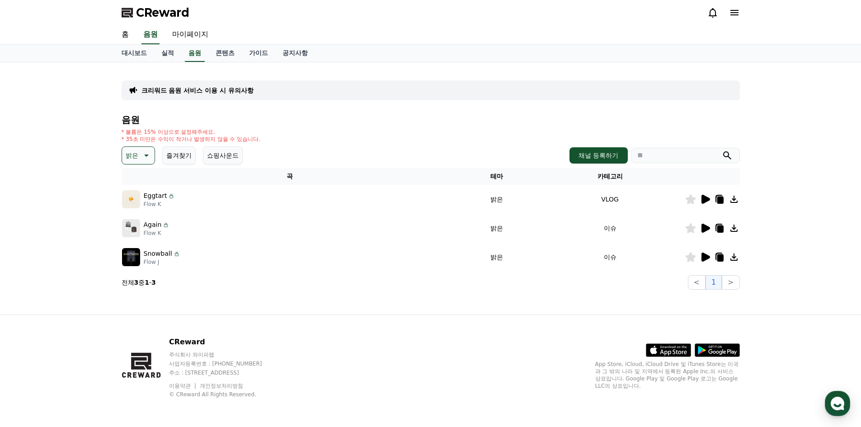
click at [139, 156] on button "밝은" at bounding box center [138, 155] width 33 height 18
click at [152, 194] on div "전체 환상적인 호기심 어두운 밝은 통통튀는 신나는 반전 웅장한 드라마틱 즐거움 분위기있는 EDM 그루브 슬픈 잔잔한 귀여운 감동적인 긴장되는 …" at bounding box center [142, 41] width 39 height 466
click at [141, 194] on button "귀여운" at bounding box center [136, 194] width 26 height 20
click at [704, 256] on icon at bounding box center [705, 257] width 9 height 9
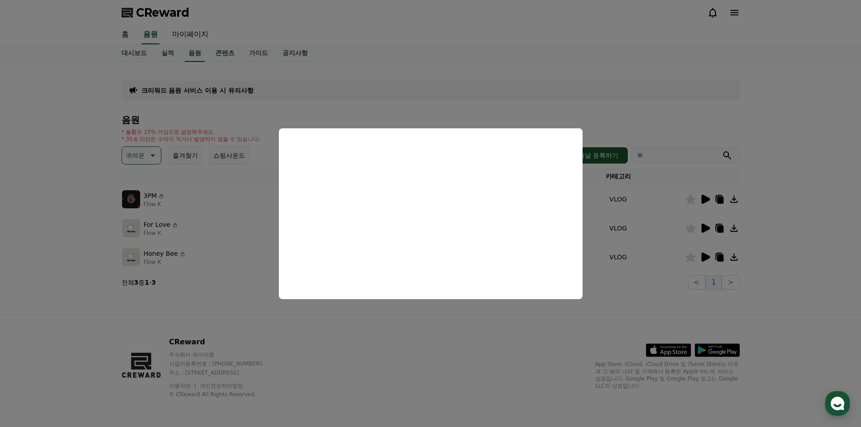
click at [736, 256] on button "close modal" at bounding box center [430, 213] width 861 height 427
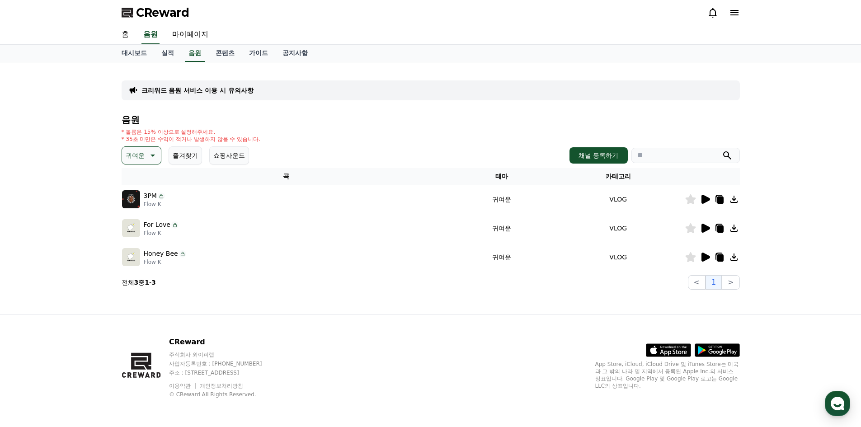
click at [734, 257] on icon at bounding box center [733, 256] width 7 height 7
